Goal: Task Accomplishment & Management: Complete application form

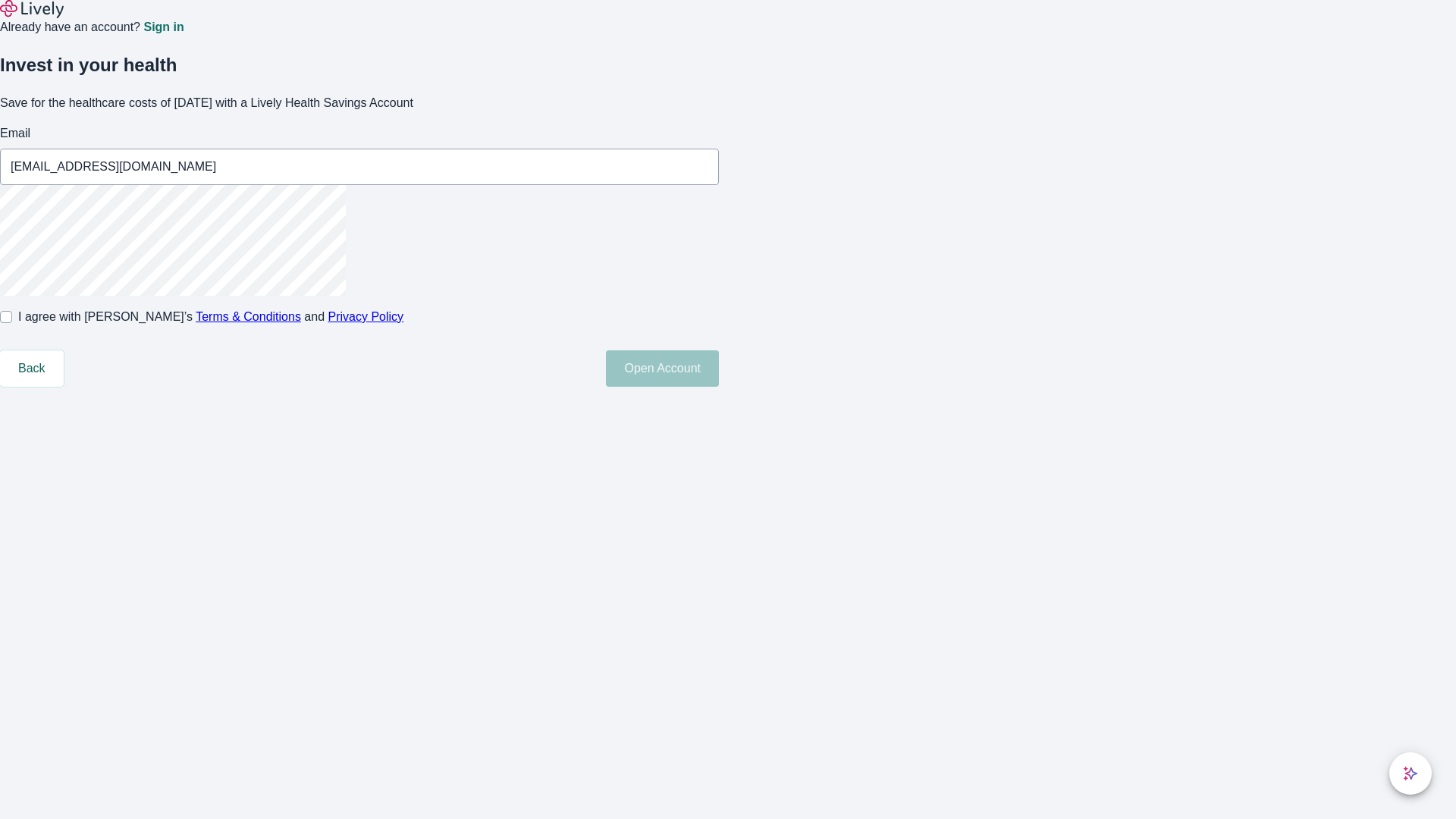
click at [12, 324] on input "I agree with Lively’s Terms & Conditions and Privacy Policy" at bounding box center [6, 317] width 12 height 12
checkbox input "true"
click at [719, 387] on button "Open Account" at bounding box center [662, 368] width 113 height 37
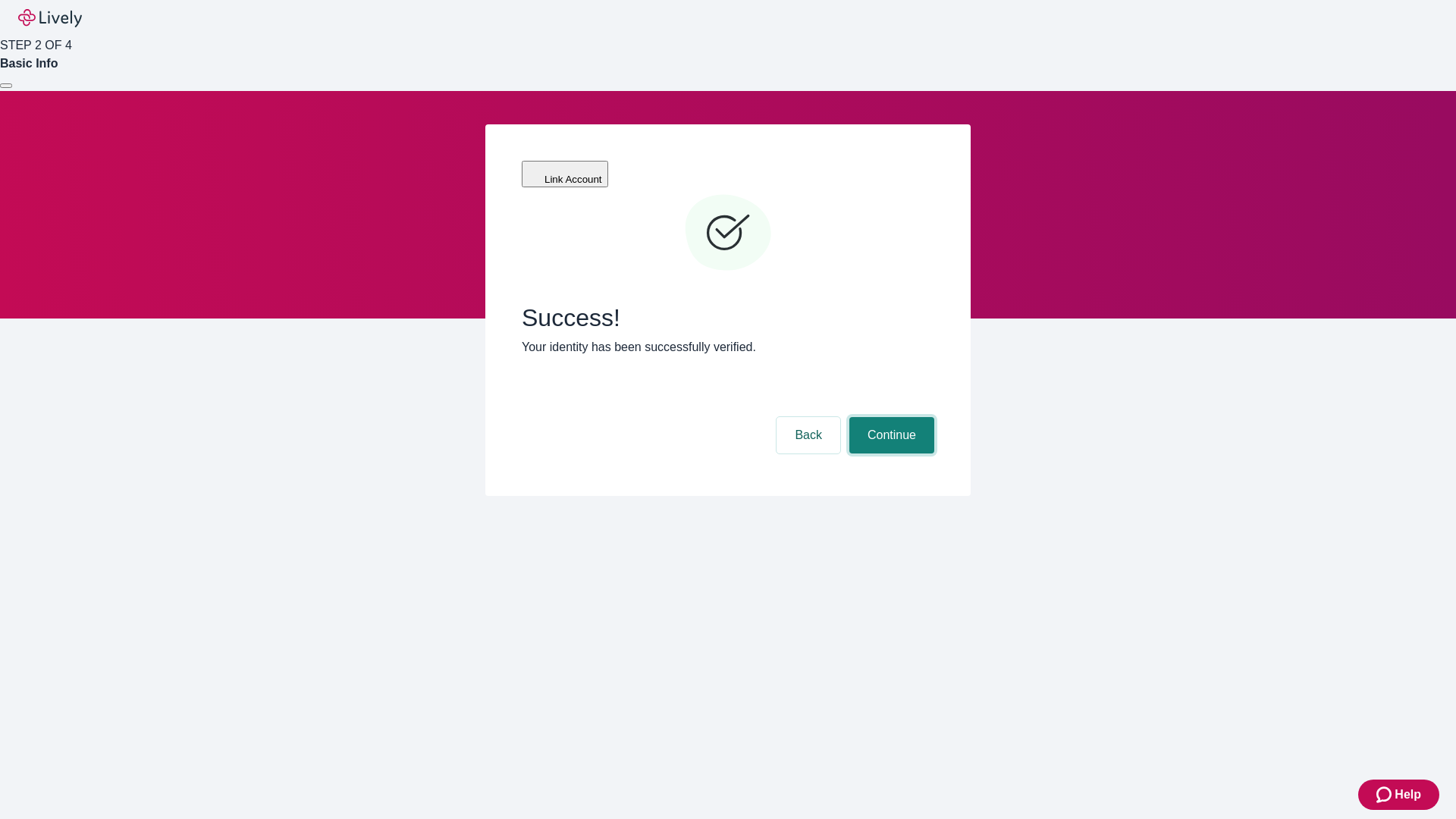
click at [889, 417] on button "Continue" at bounding box center [891, 435] width 85 height 37
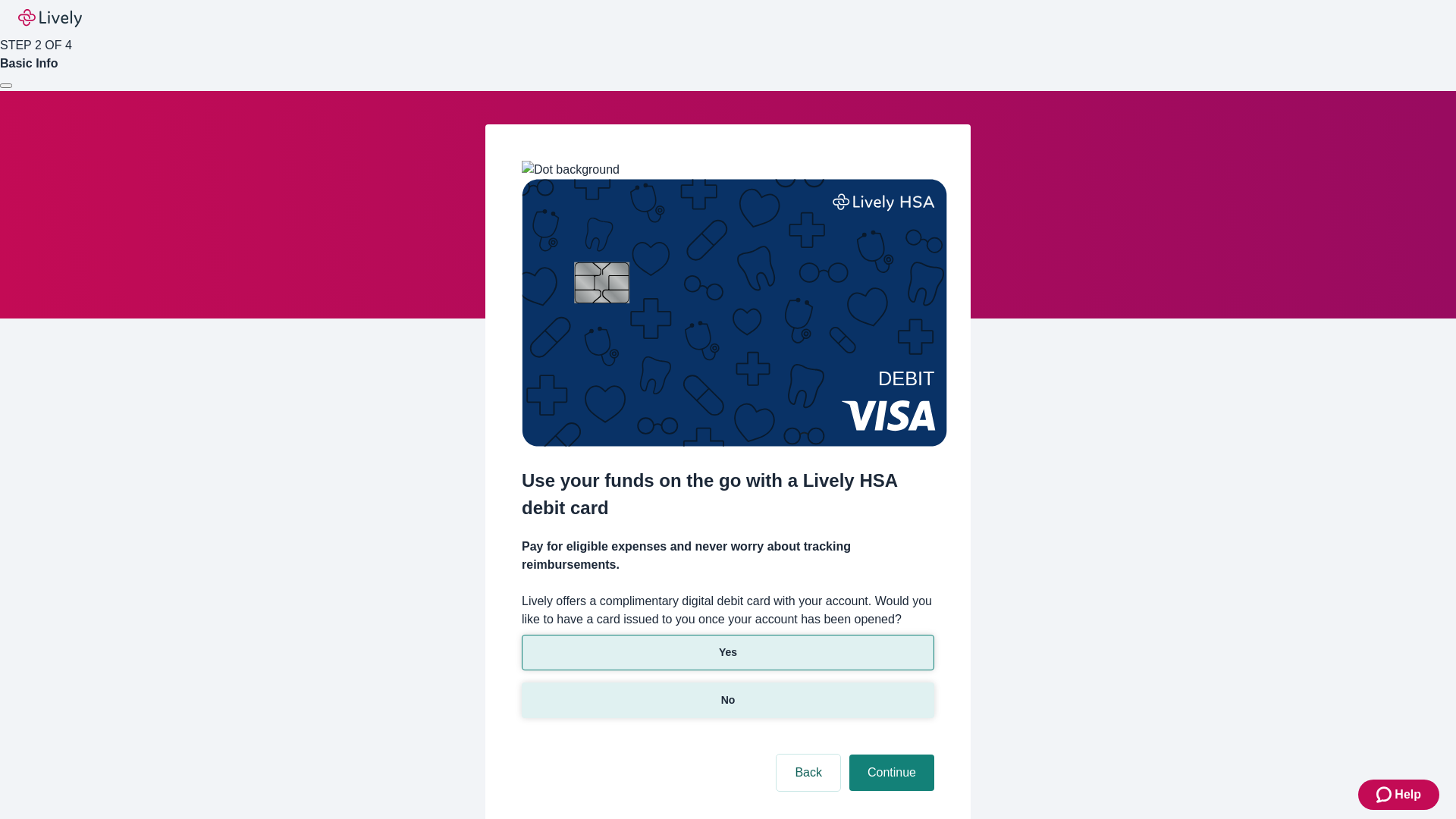
click at [727, 692] on p "No" at bounding box center [728, 700] width 14 height 16
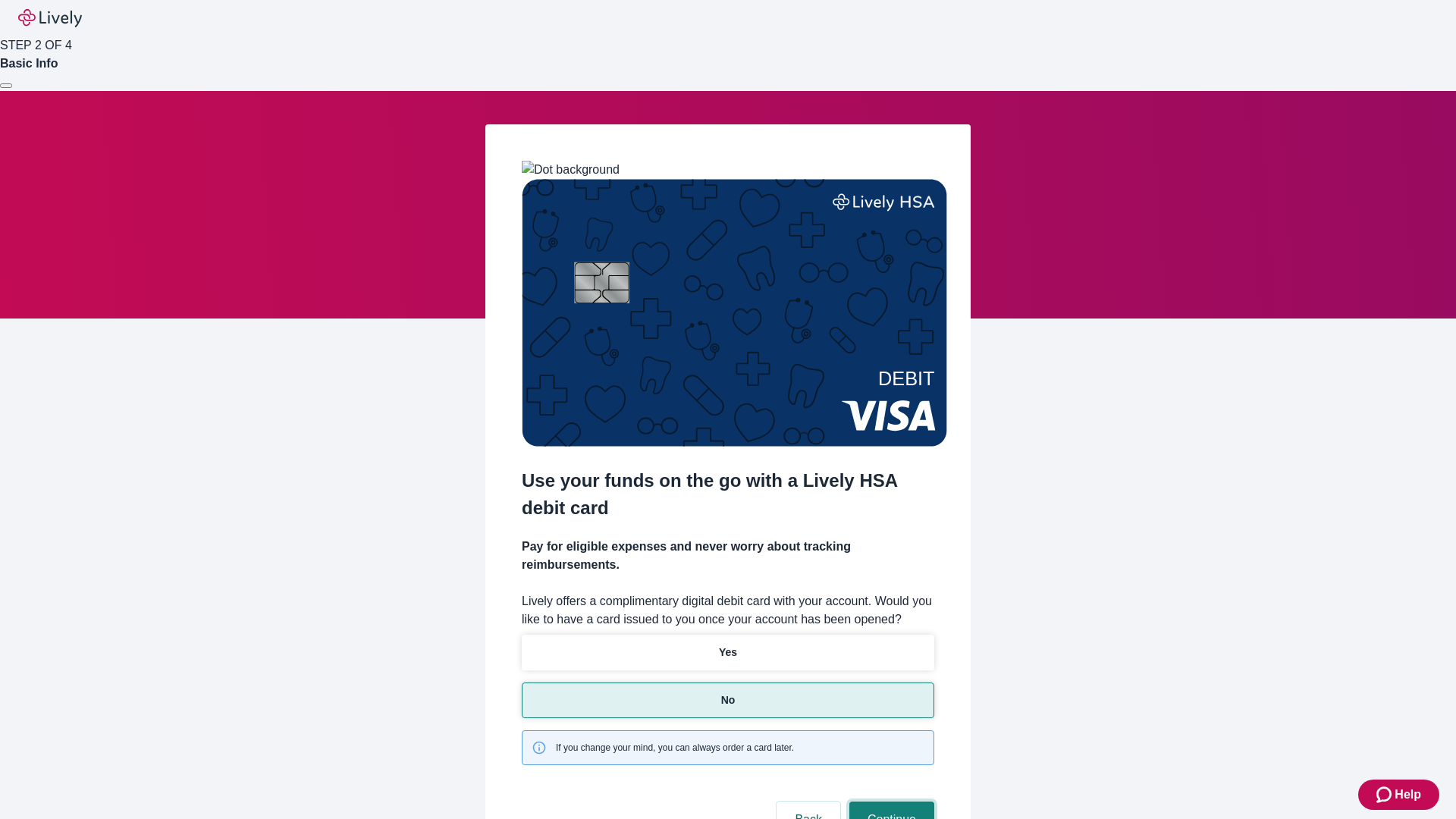
click at [889, 802] on button "Continue" at bounding box center [891, 820] width 85 height 37
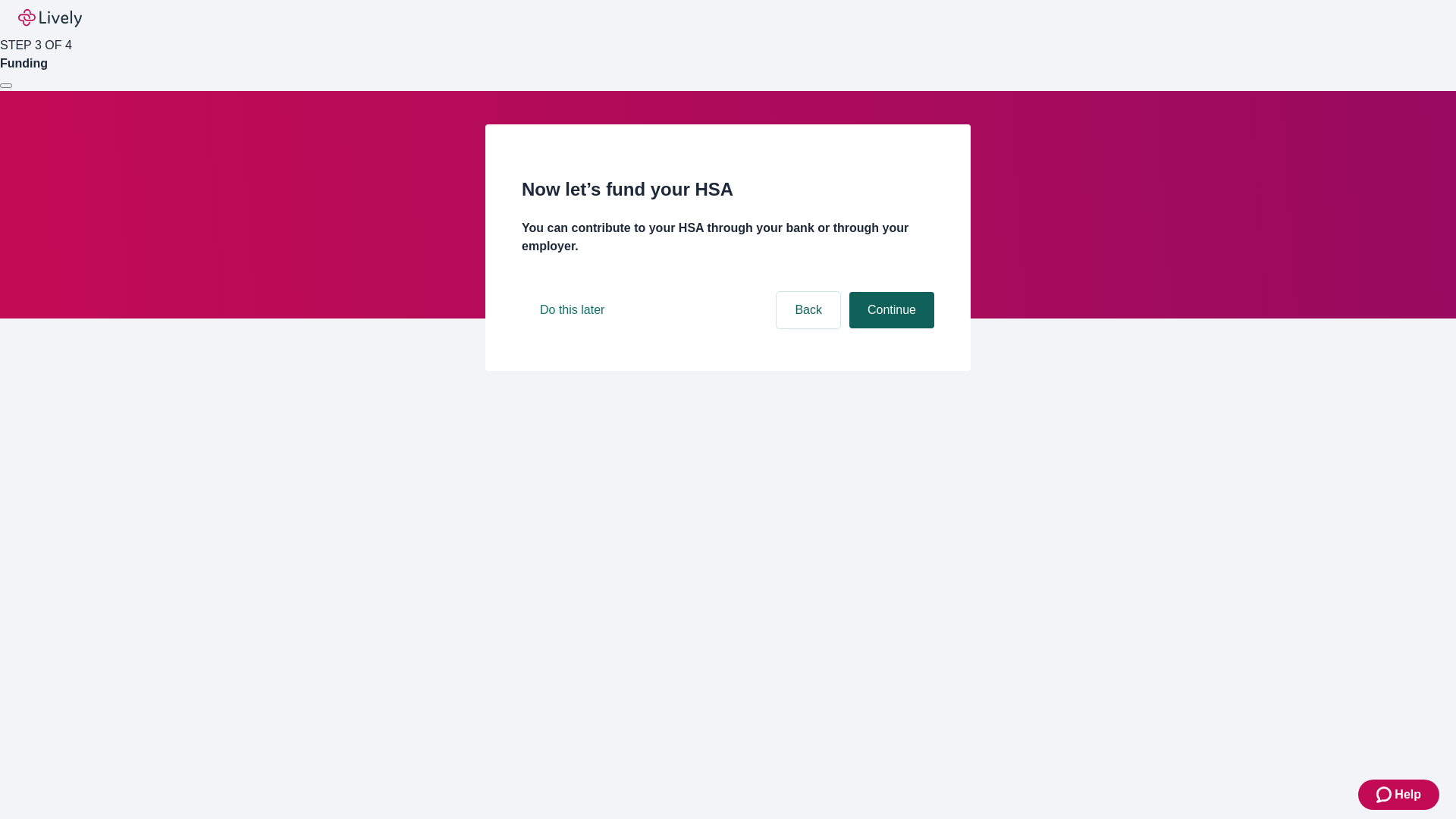
click at [889, 329] on button "Continue" at bounding box center [891, 310] width 85 height 37
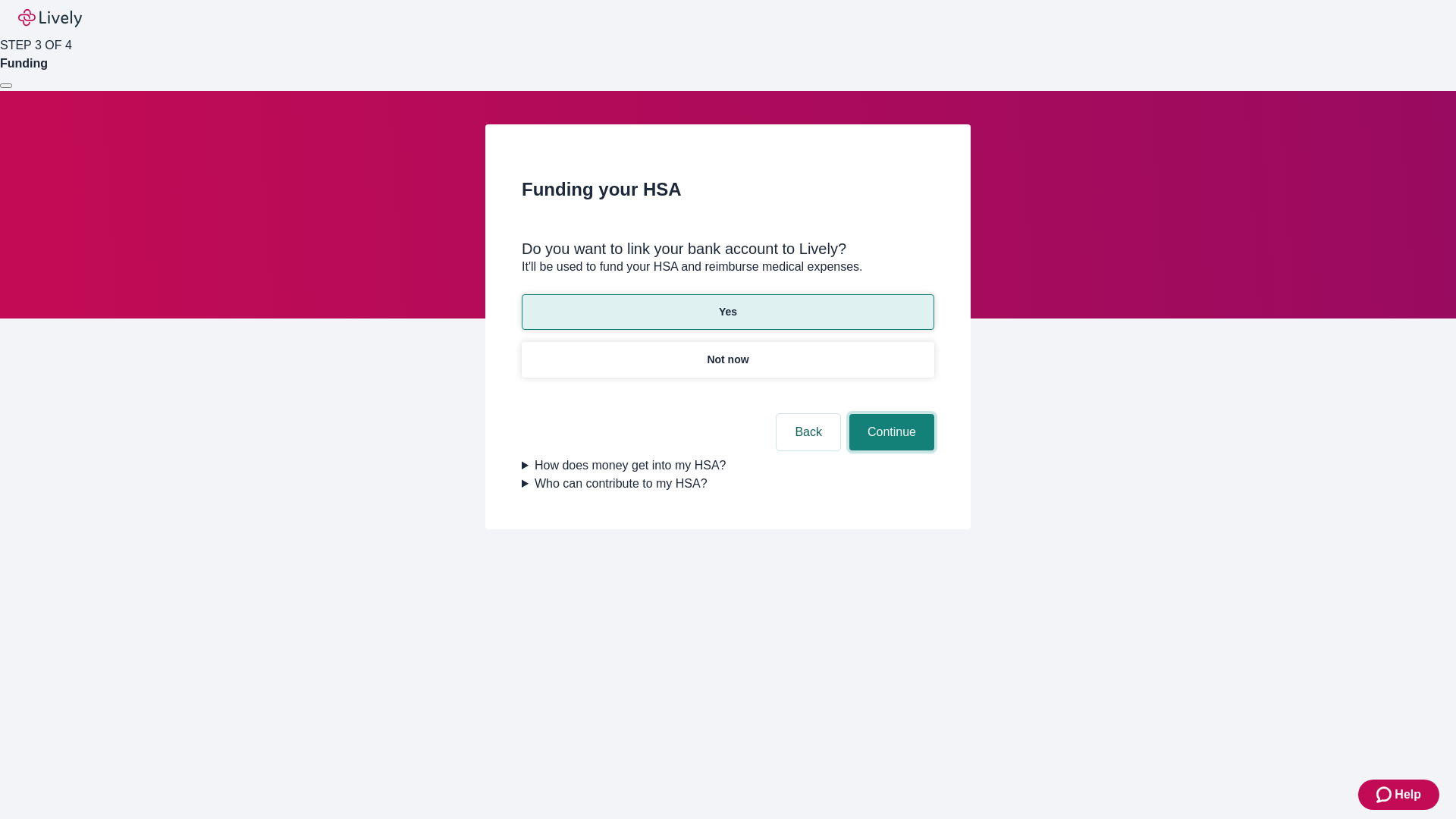
click at [889, 414] on button "Continue" at bounding box center [891, 432] width 85 height 37
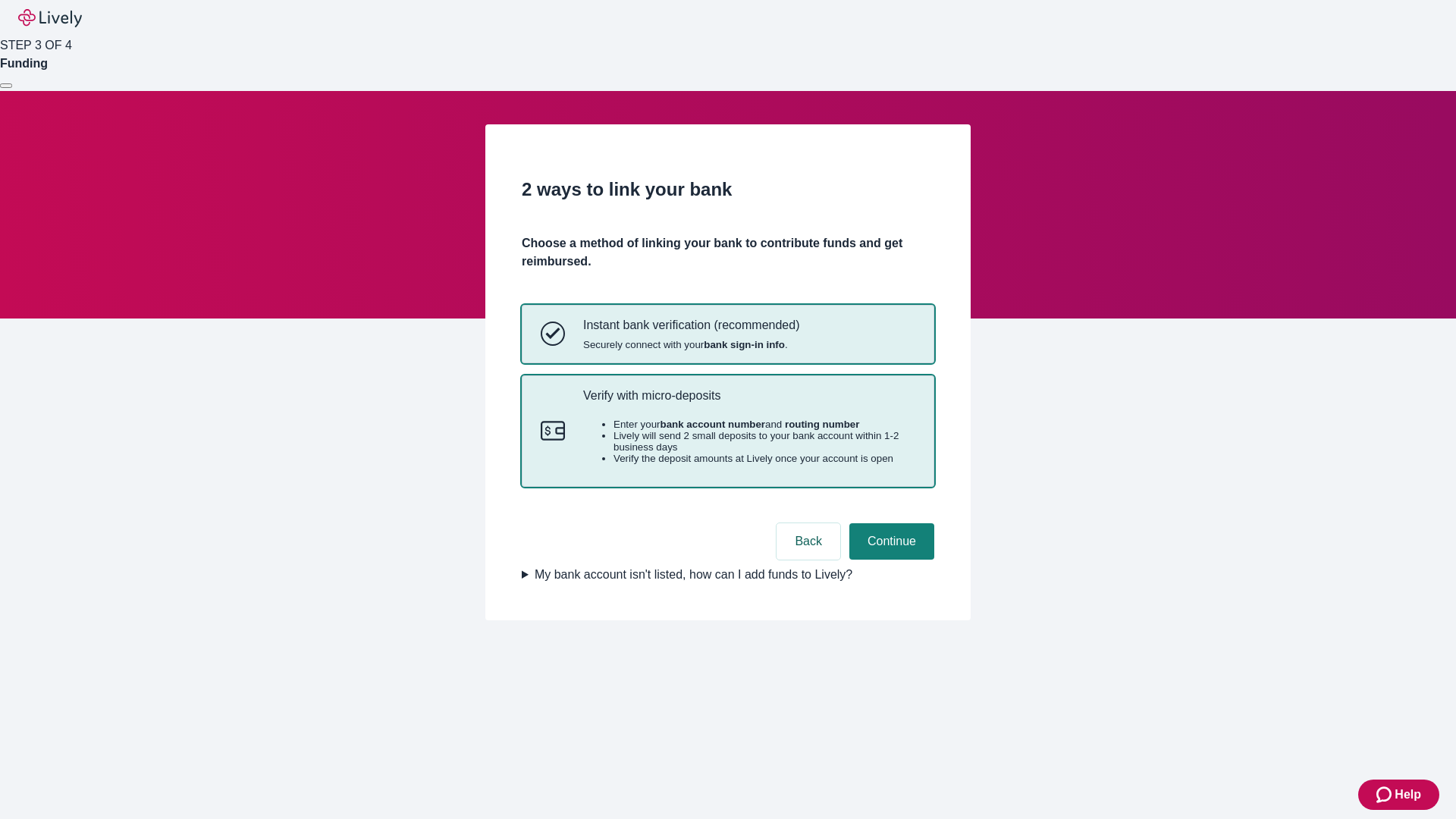
click at [748, 403] on p "Verify with micro-deposits" at bounding box center [748, 396] width 332 height 14
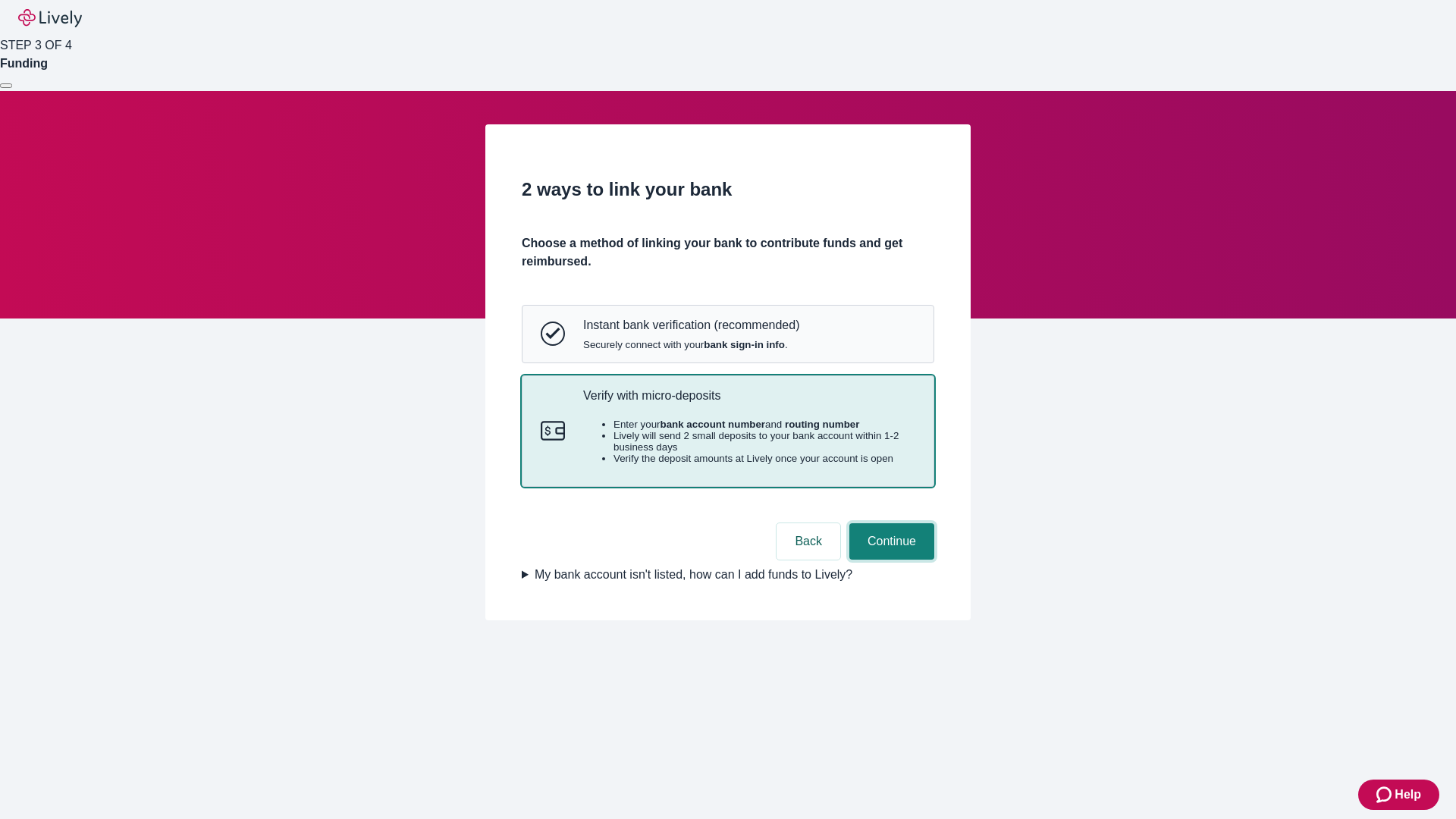
click at [889, 560] on button "Continue" at bounding box center [891, 541] width 85 height 37
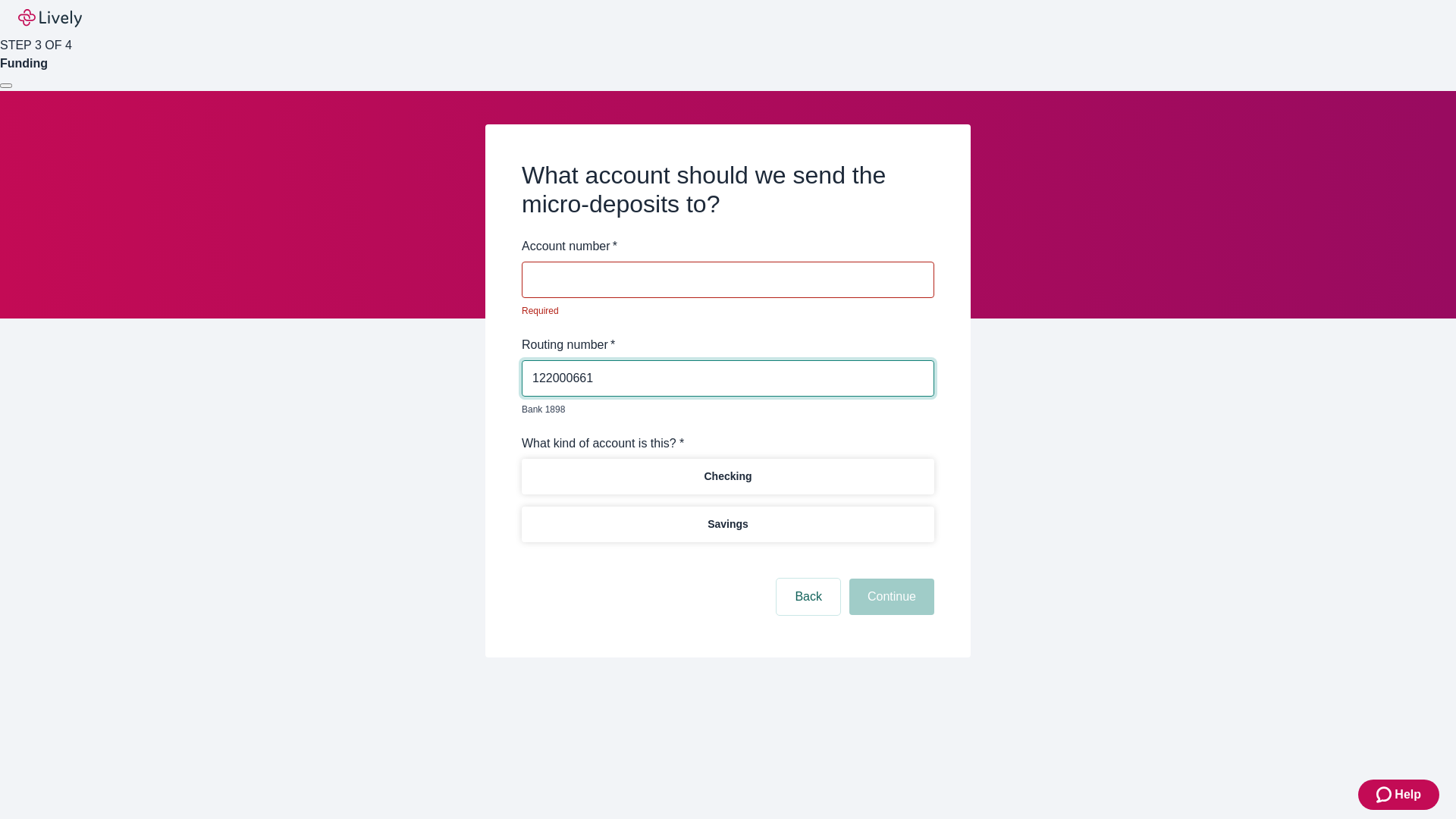
type input "122000661"
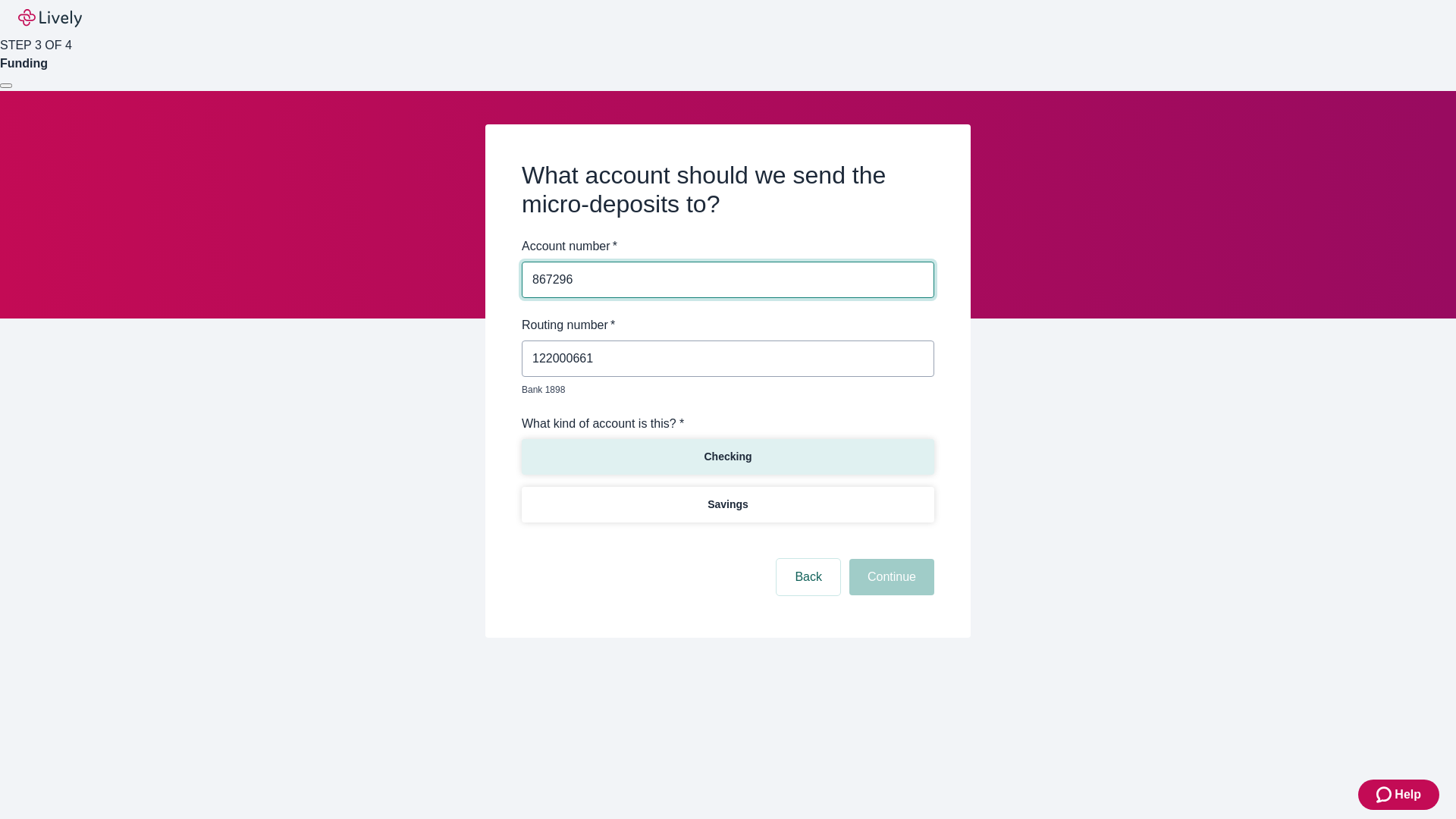
type input "867296"
click at [727, 449] on p "Checking" at bounding box center [728, 457] width 48 height 16
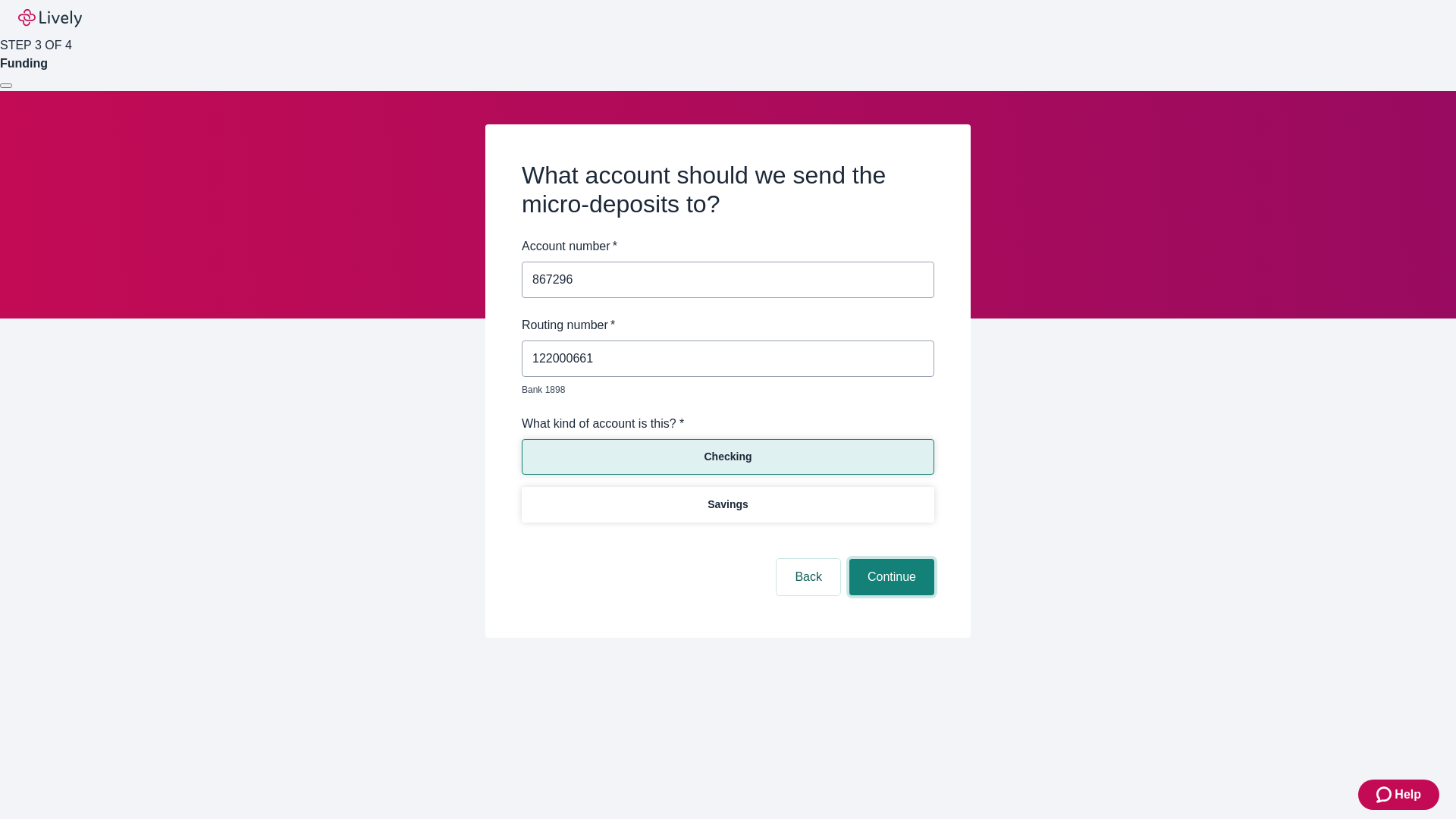
click at [889, 560] on button "Continue" at bounding box center [891, 577] width 85 height 37
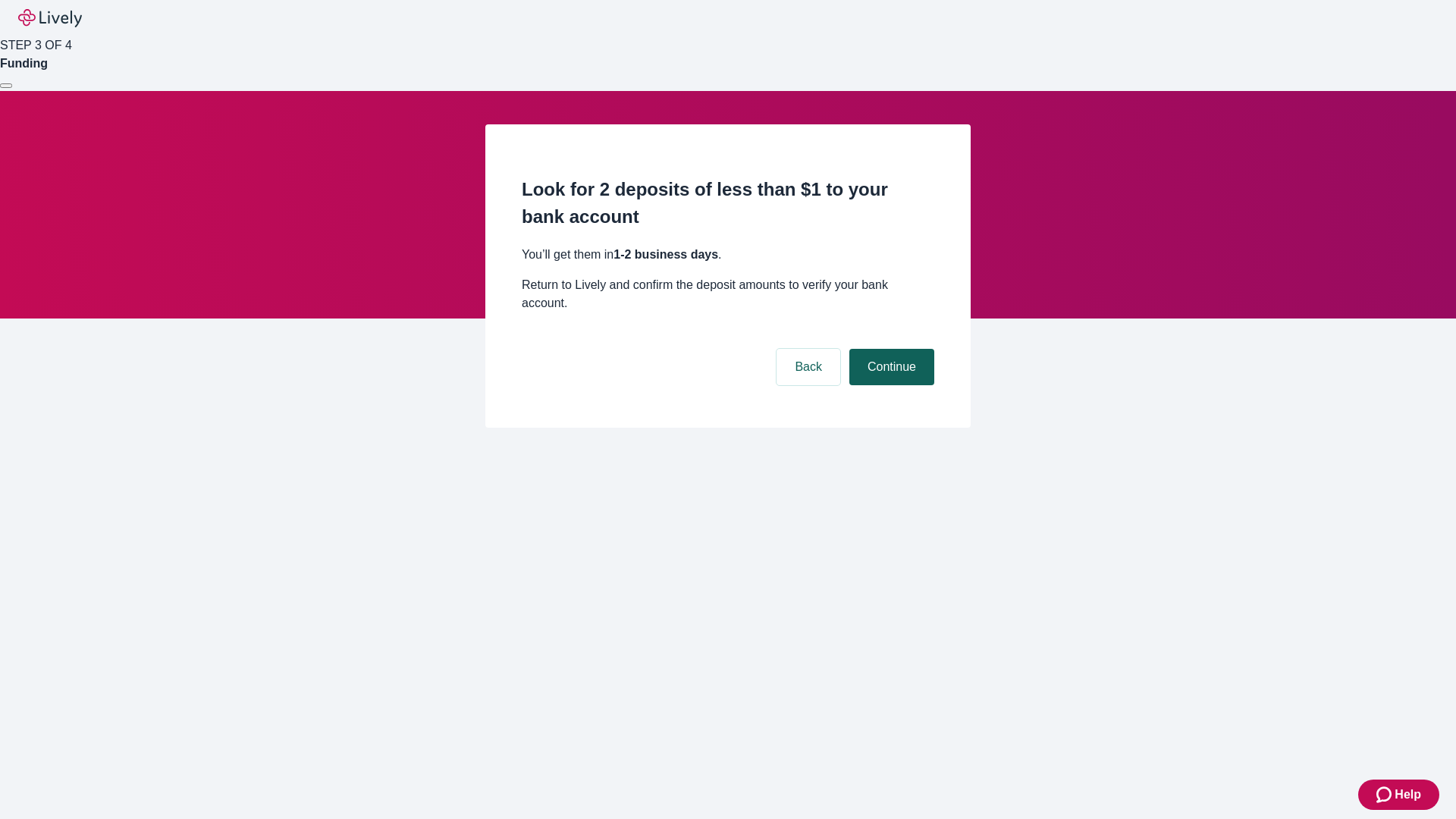
click at [889, 348] on button "Continue" at bounding box center [891, 366] width 85 height 37
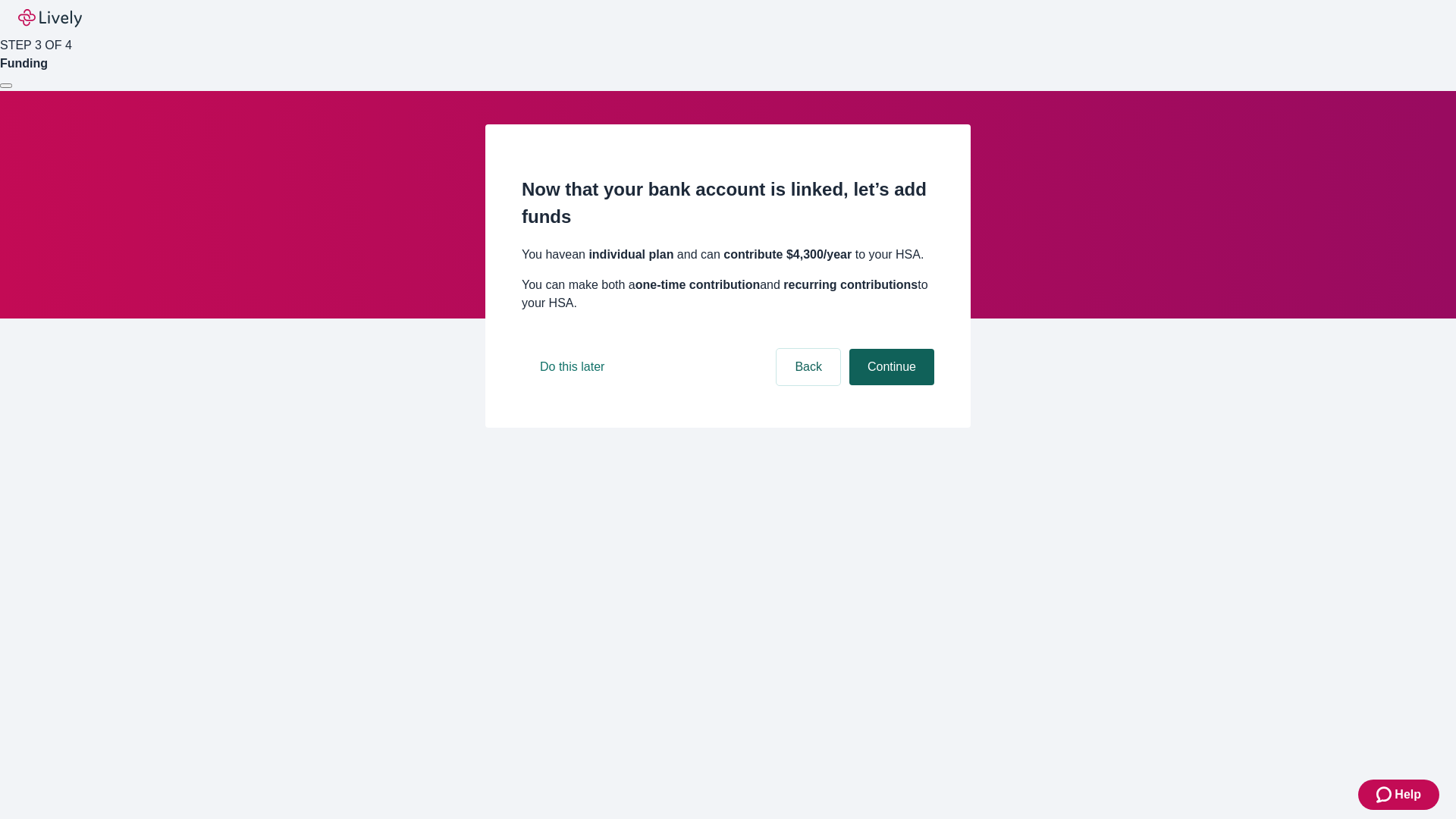
click at [889, 385] on button "Continue" at bounding box center [891, 366] width 85 height 37
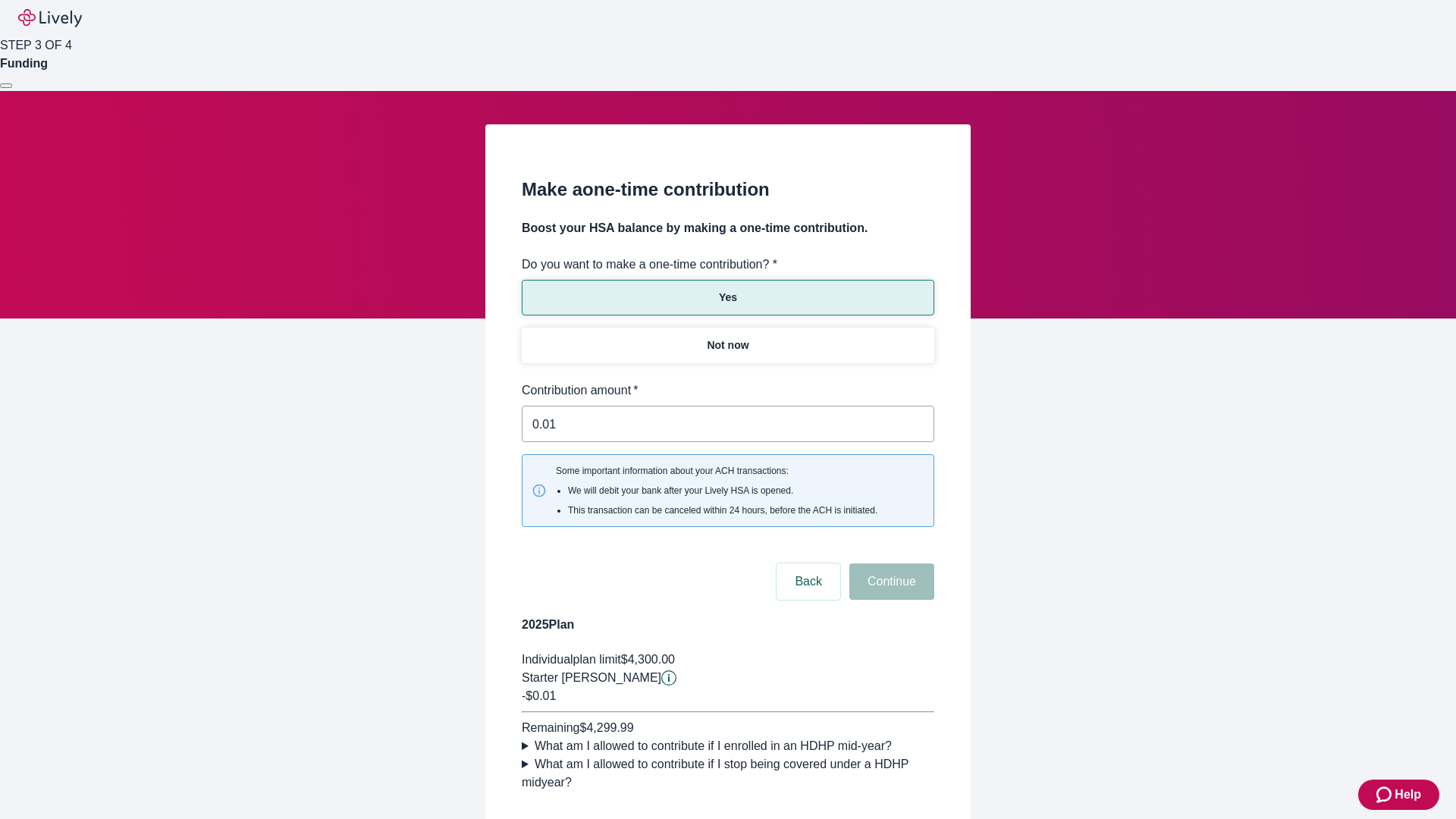
type input "0.01"
click at [889, 563] on button "Continue" at bounding box center [891, 581] width 85 height 37
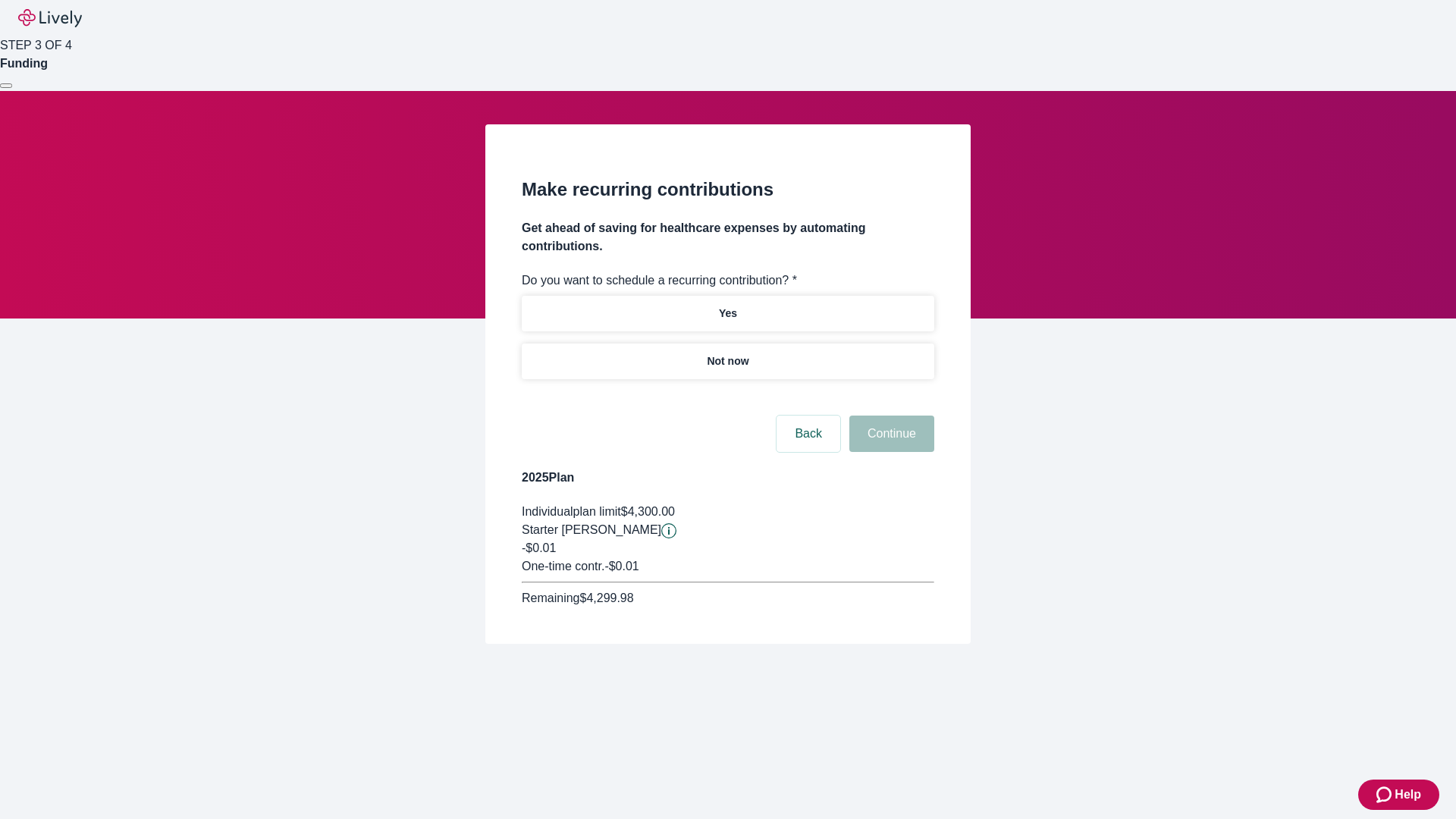
click at [727, 354] on p "Not now" at bounding box center [727, 362] width 42 height 16
click at [889, 415] on button "Continue" at bounding box center [891, 433] width 85 height 37
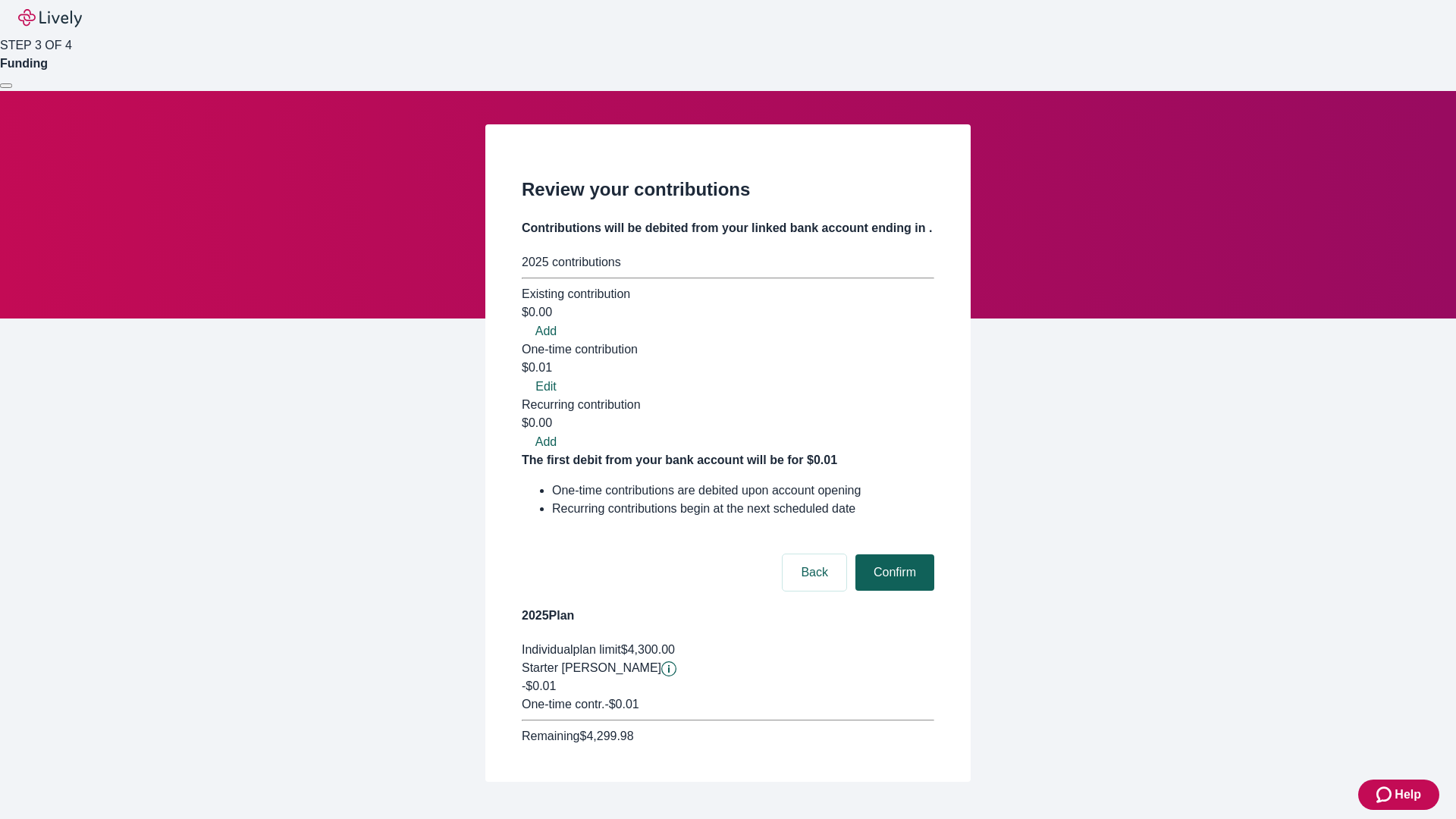
click at [893, 554] on button "Confirm" at bounding box center [895, 572] width 79 height 37
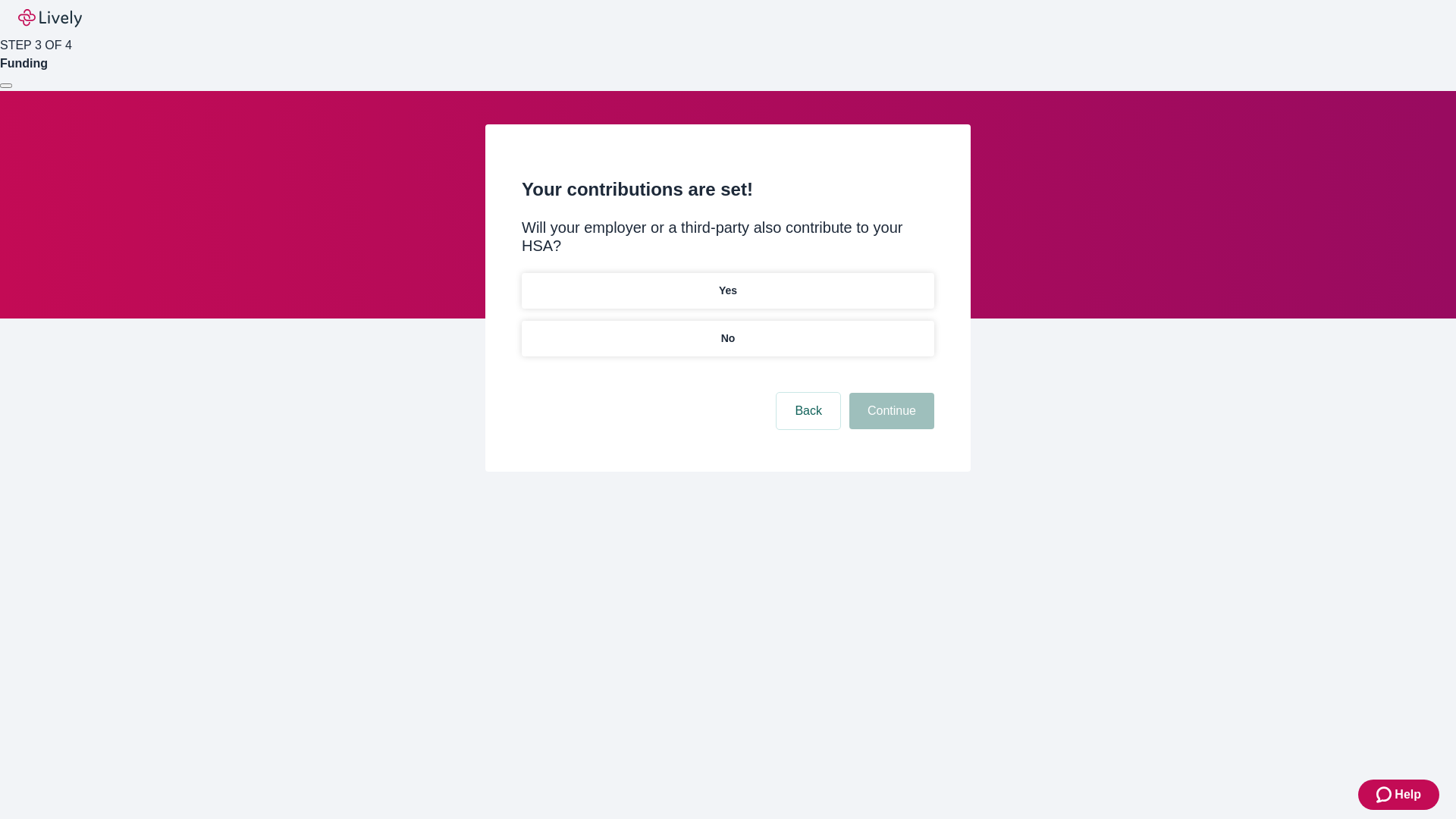
click at [727, 331] on p "No" at bounding box center [728, 339] width 14 height 16
click at [889, 393] on button "Continue" at bounding box center [891, 411] width 85 height 37
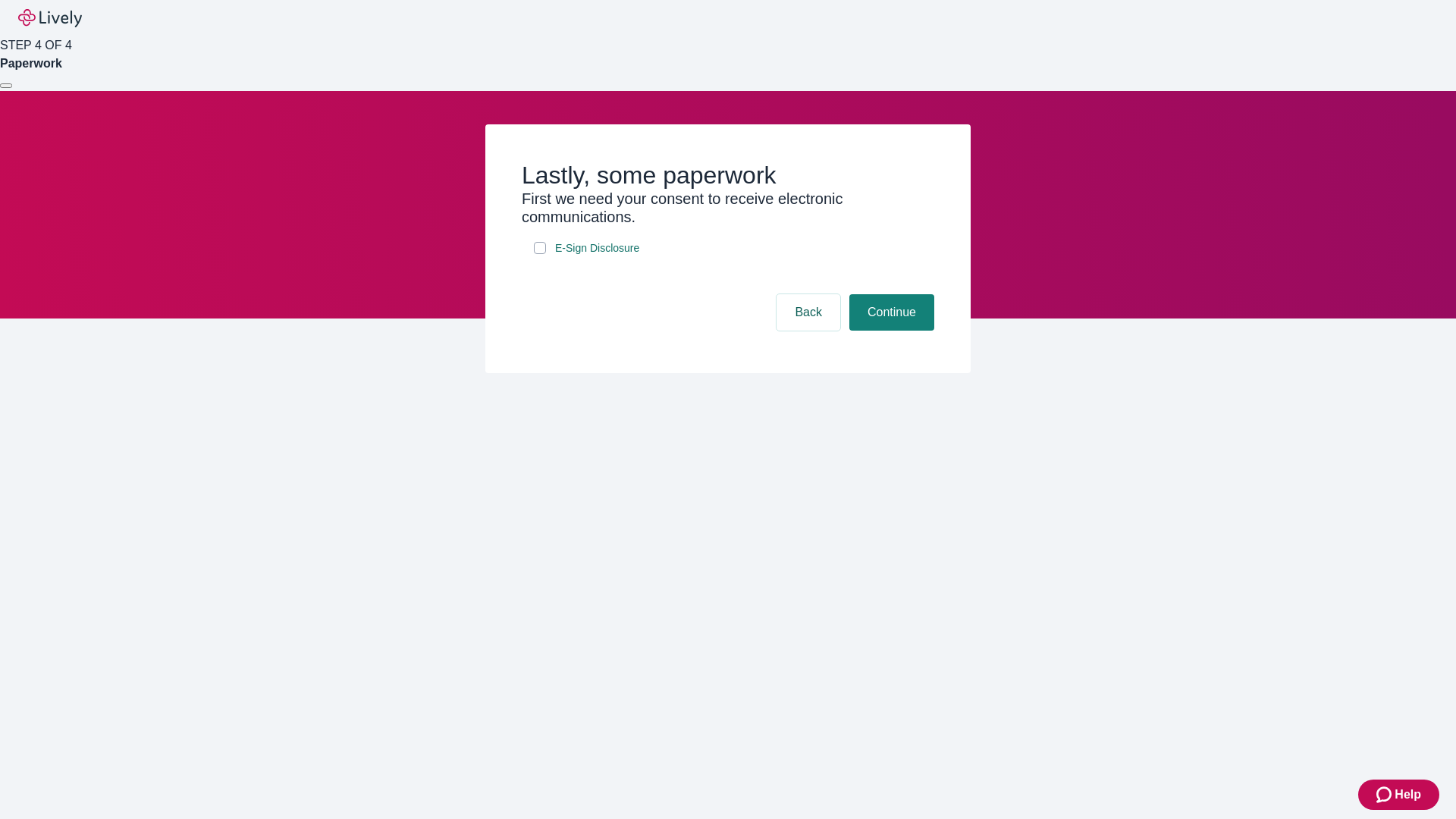
click at [540, 254] on input "E-Sign Disclosure" at bounding box center [540, 248] width 12 height 12
checkbox input "true"
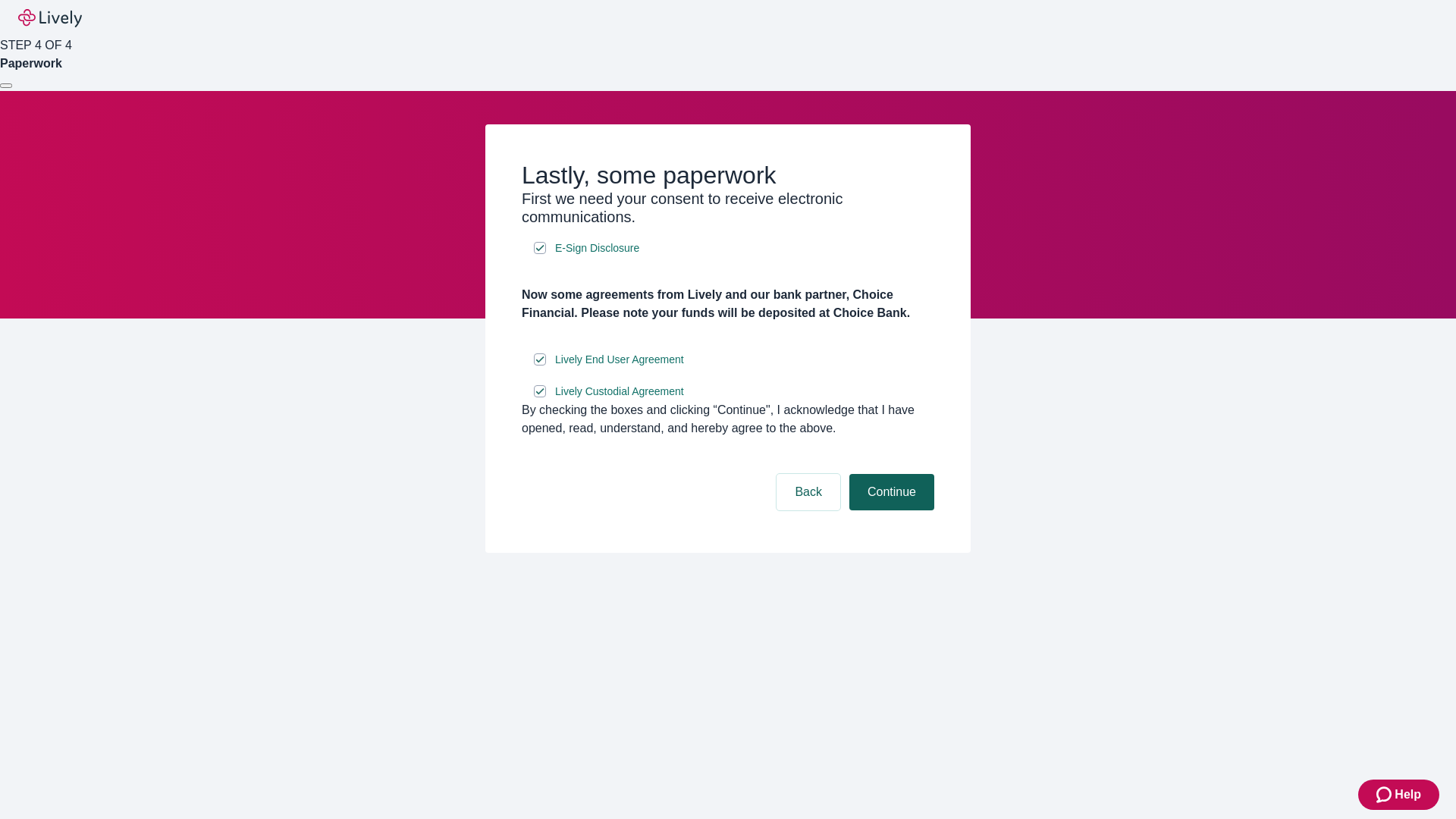
click at [889, 511] on button "Continue" at bounding box center [891, 492] width 85 height 37
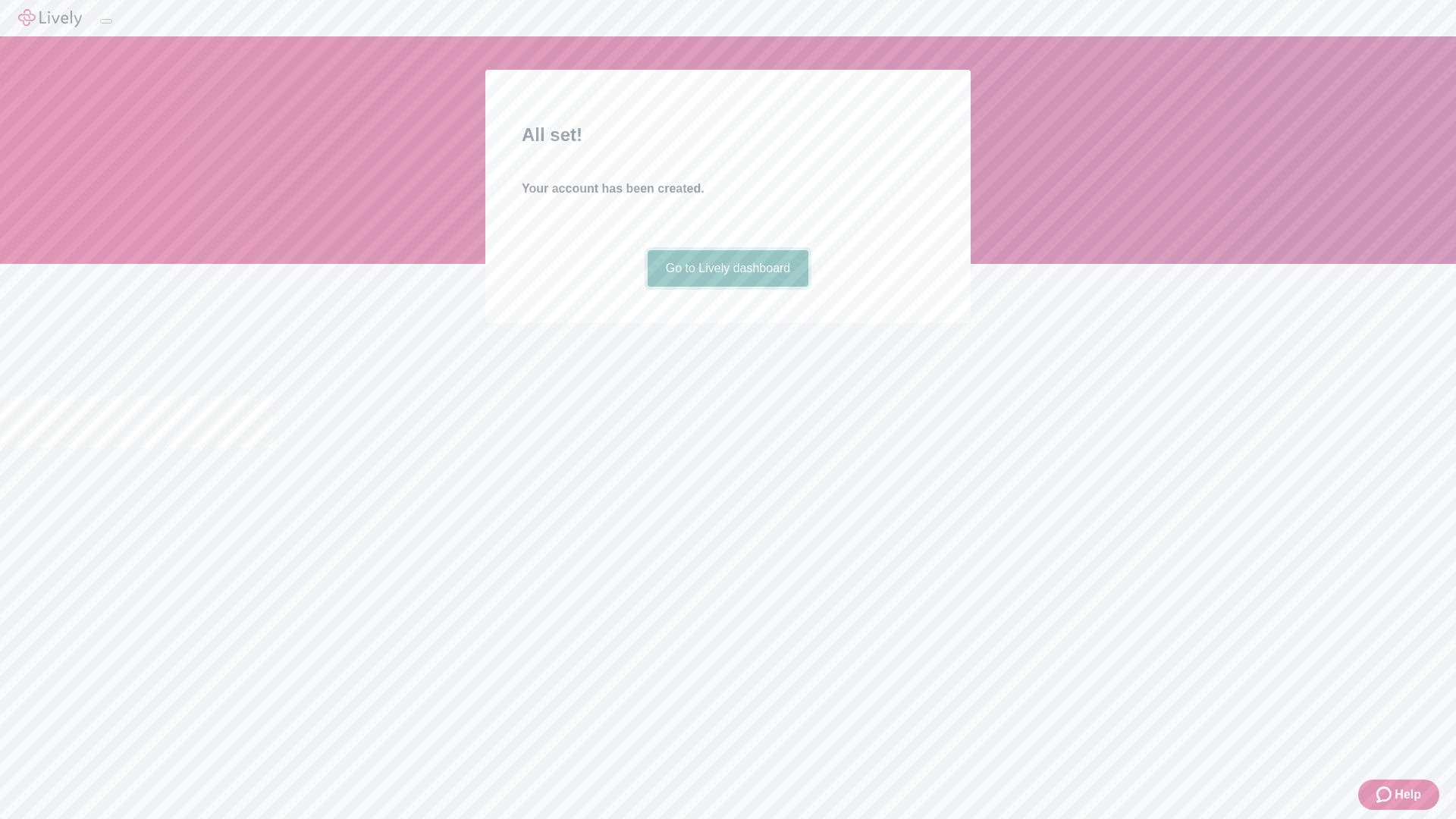
click at [727, 287] on link "Go to Lively dashboard" at bounding box center [728, 268] width 161 height 37
